Goal: Information Seeking & Learning: Learn about a topic

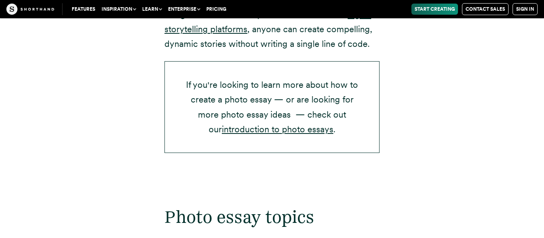
scroll to position [1317, 0]
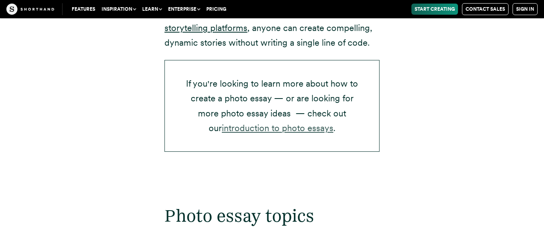
click at [251, 131] on link "introduction to photo essays" at bounding box center [277, 128] width 111 height 10
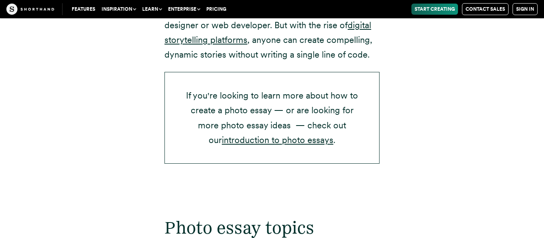
click at [268, 129] on p "If you're looking to learn more about how to create a photo essay — or are look…" at bounding box center [271, 118] width 215 height 92
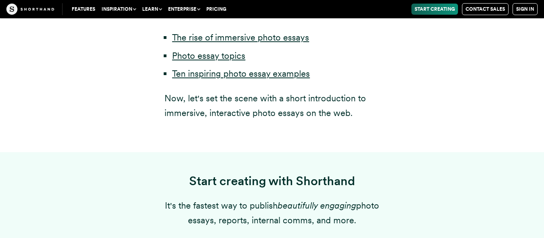
scroll to position [485, 0]
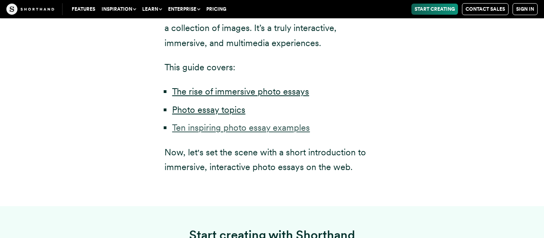
click at [226, 127] on link "Ten inspiring photo essay examples" at bounding box center [241, 128] width 138 height 10
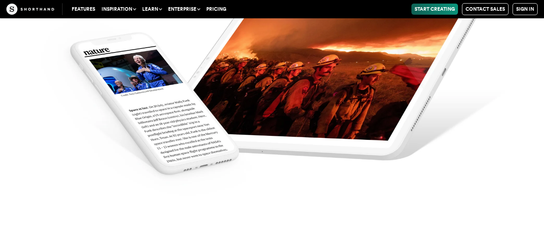
scroll to position [3055, 0]
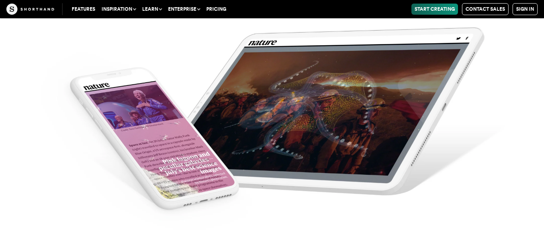
click at [284, 141] on img at bounding box center [272, 119] width 544 height 238
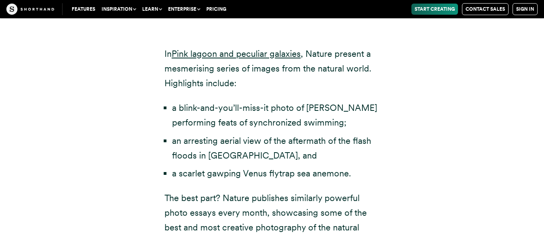
scroll to position [2643, 0]
click at [233, 49] on link "Pink lagoon and peculiar galaxies" at bounding box center [236, 54] width 129 height 10
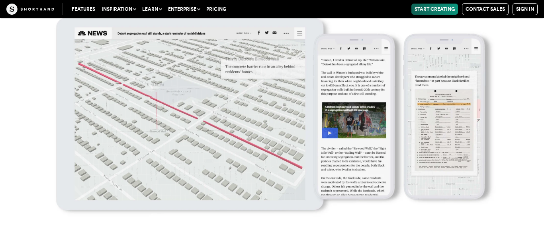
scroll to position [8295, 0]
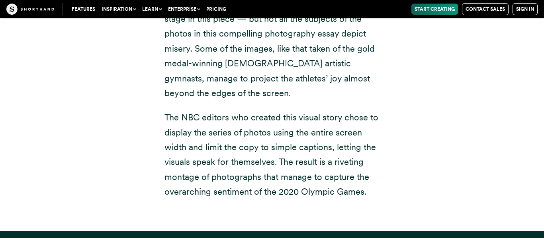
scroll to position [485, 0]
